Goal: Information Seeking & Learning: Check status

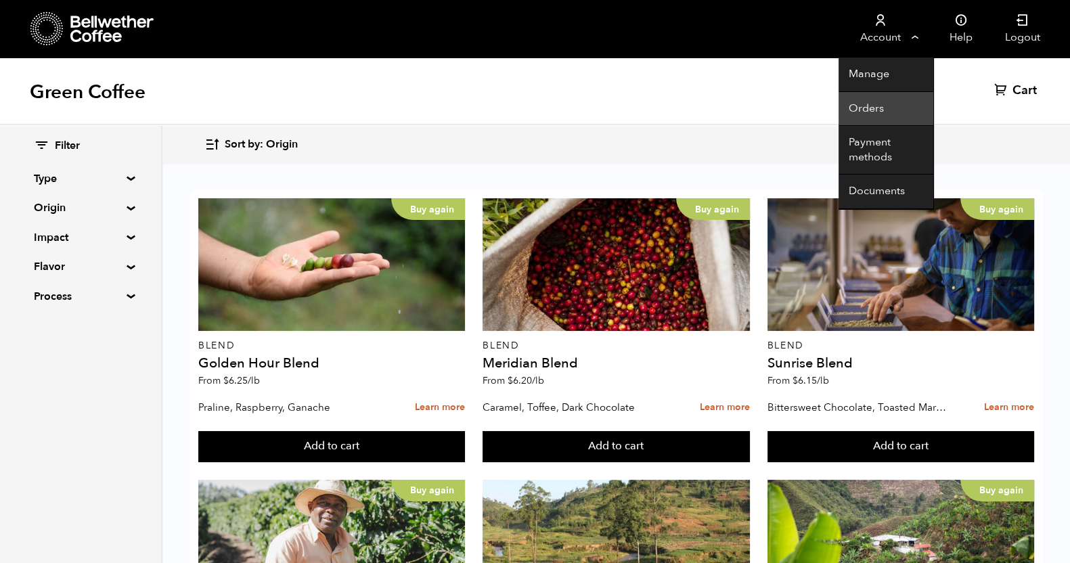
click at [857, 116] on link "Orders" at bounding box center [885, 109] width 95 height 35
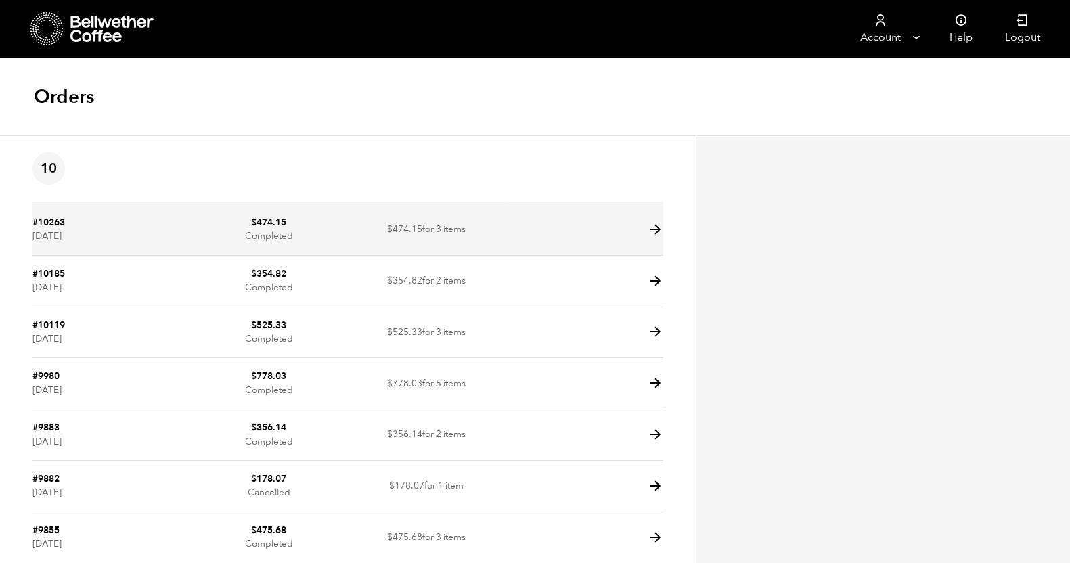
click at [656, 228] on icon at bounding box center [656, 230] width 16 height 16
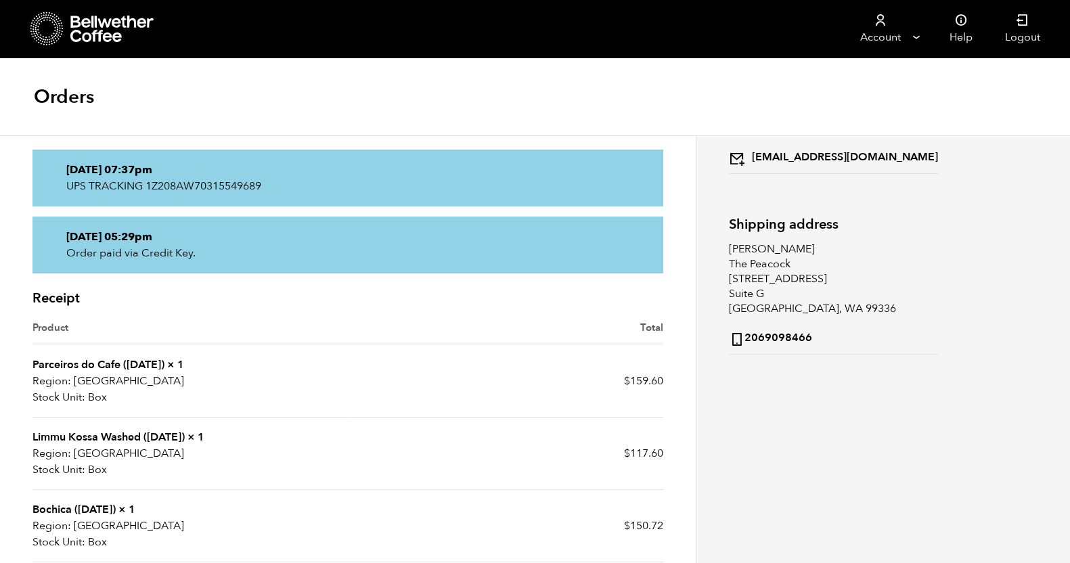
scroll to position [84, 0]
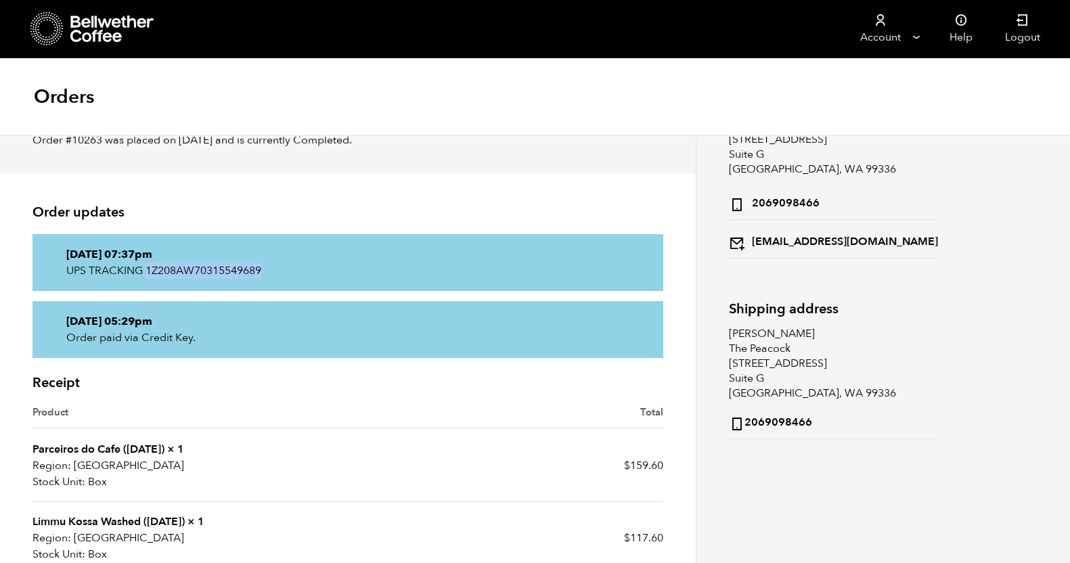
drag, startPoint x: 271, startPoint y: 268, endPoint x: 148, endPoint y: 271, distance: 122.5
click at [148, 271] on p "UPS TRACKING 1Z208AW70315549689" at bounding box center [347, 271] width 563 height 16
copy p "1Z208AW70315549689"
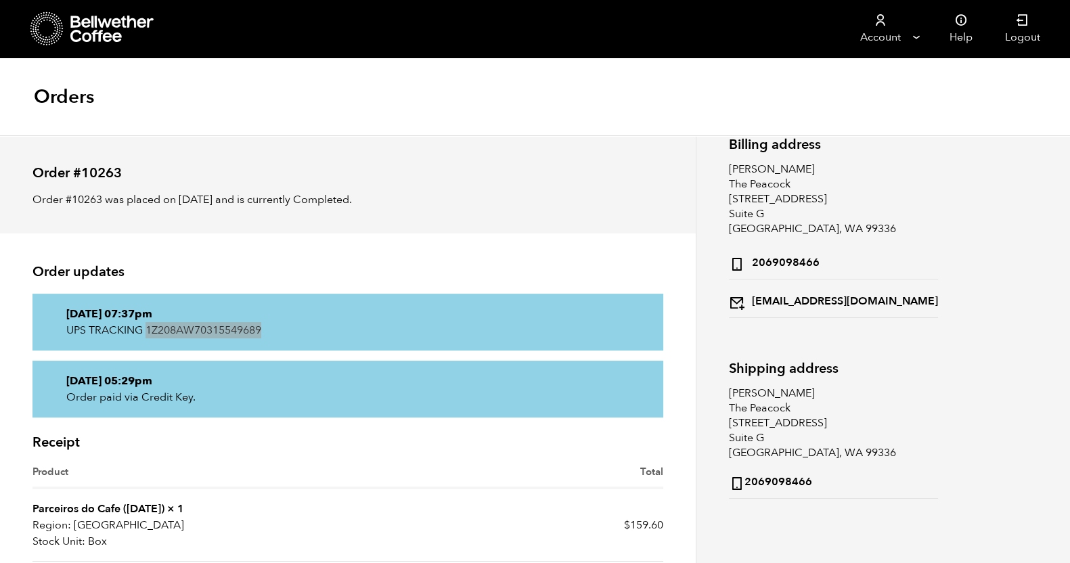
scroll to position [0, 0]
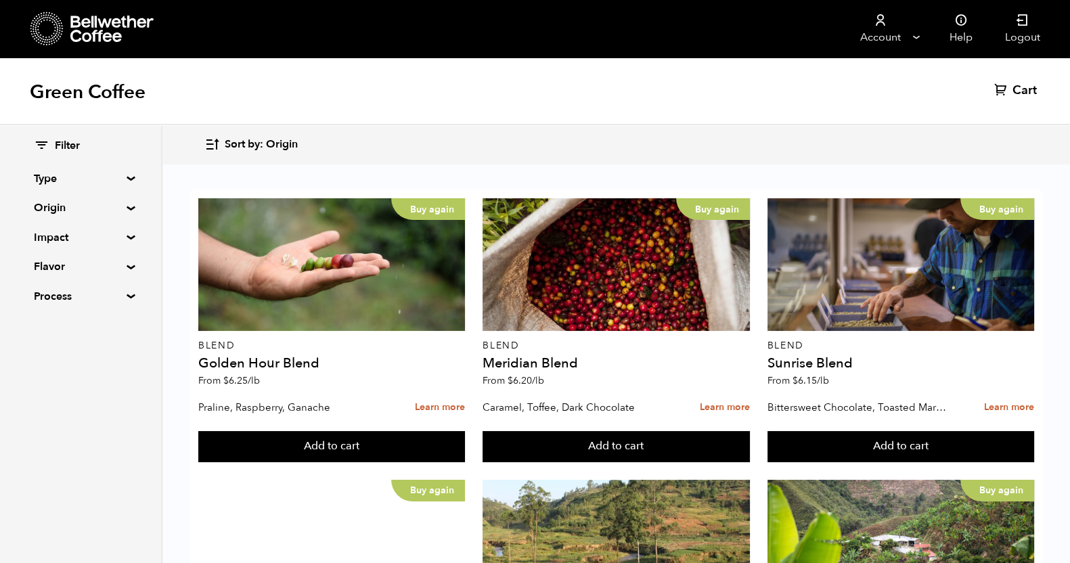
scroll to position [507, 0]
